Goal: Go to known website: Go to known website

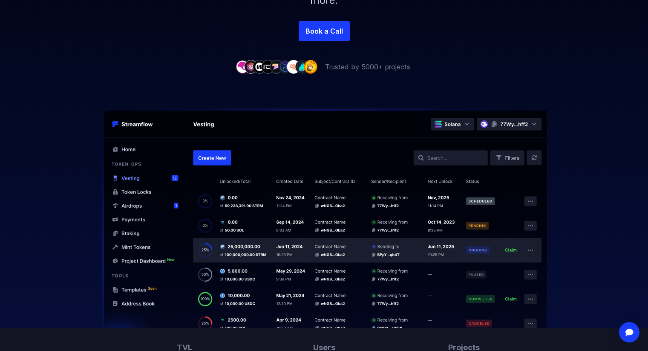
scroll to position [255, 0]
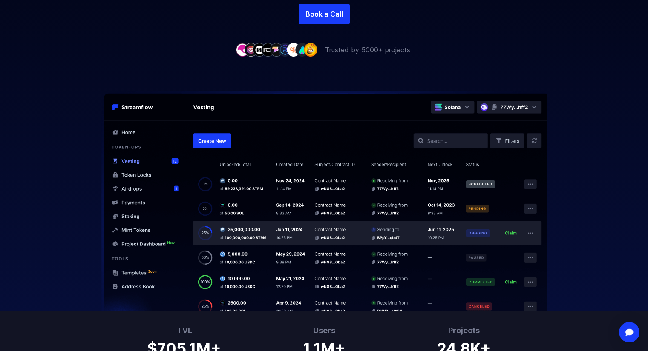
click at [383, 132] on img at bounding box center [324, 202] width 545 height 220
click at [213, 139] on img at bounding box center [324, 202] width 545 height 220
click at [334, 14] on link "Book a Call" at bounding box center [324, 14] width 51 height 20
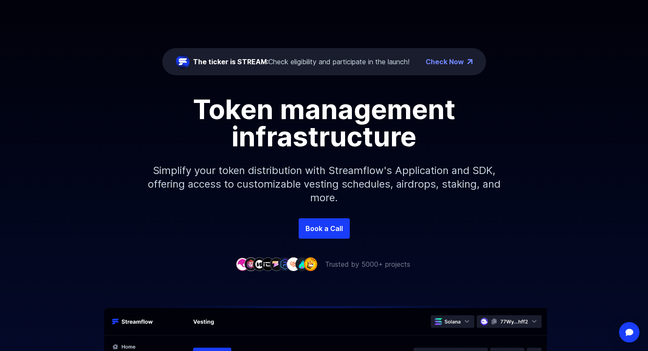
scroll to position [0, 0]
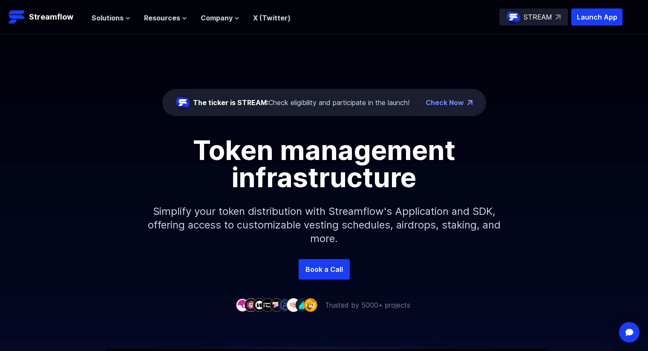
click at [556, 51] on div "The ticker is STREAM: Check eligibility and participate in the launch! Check No…" at bounding box center [324, 146] width 648 height 225
click at [585, 18] on p "Launch App" at bounding box center [596, 17] width 51 height 17
click at [618, 6] on header "Streamflow Launch App STREAM Solutions Overview Streamflow features an all-in-o…" at bounding box center [324, 17] width 648 height 34
click at [608, 15] on p "Launch App" at bounding box center [596, 17] width 51 height 17
click at [614, 15] on p "Launch App" at bounding box center [596, 17] width 51 height 17
